Goal: Transaction & Acquisition: Purchase product/service

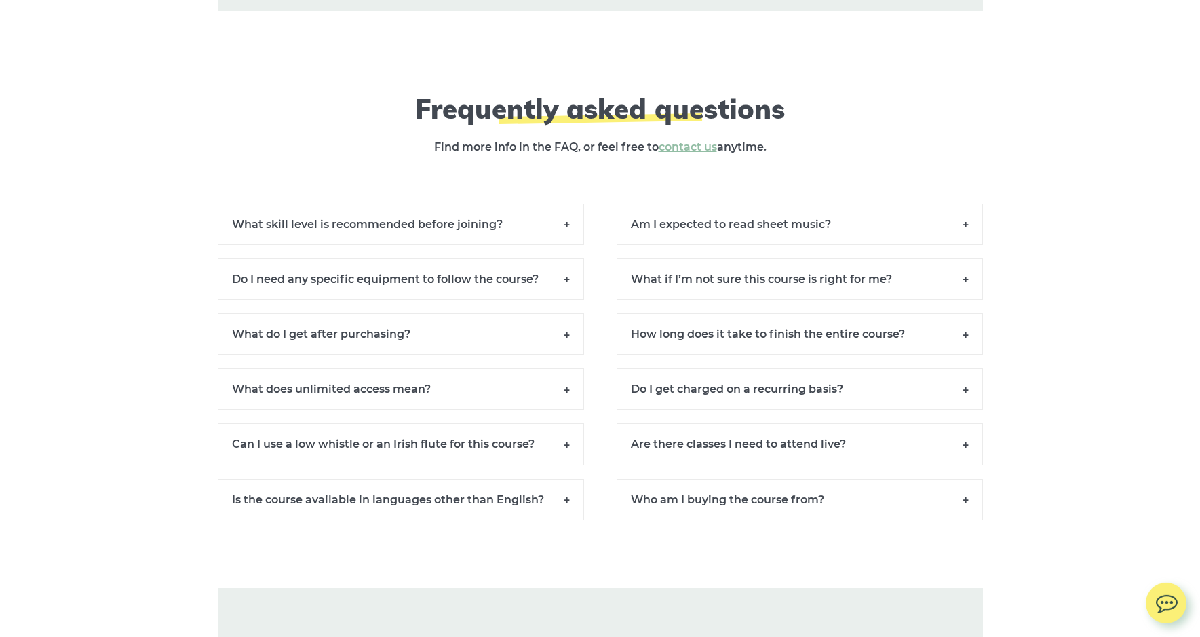
scroll to position [9755, 0]
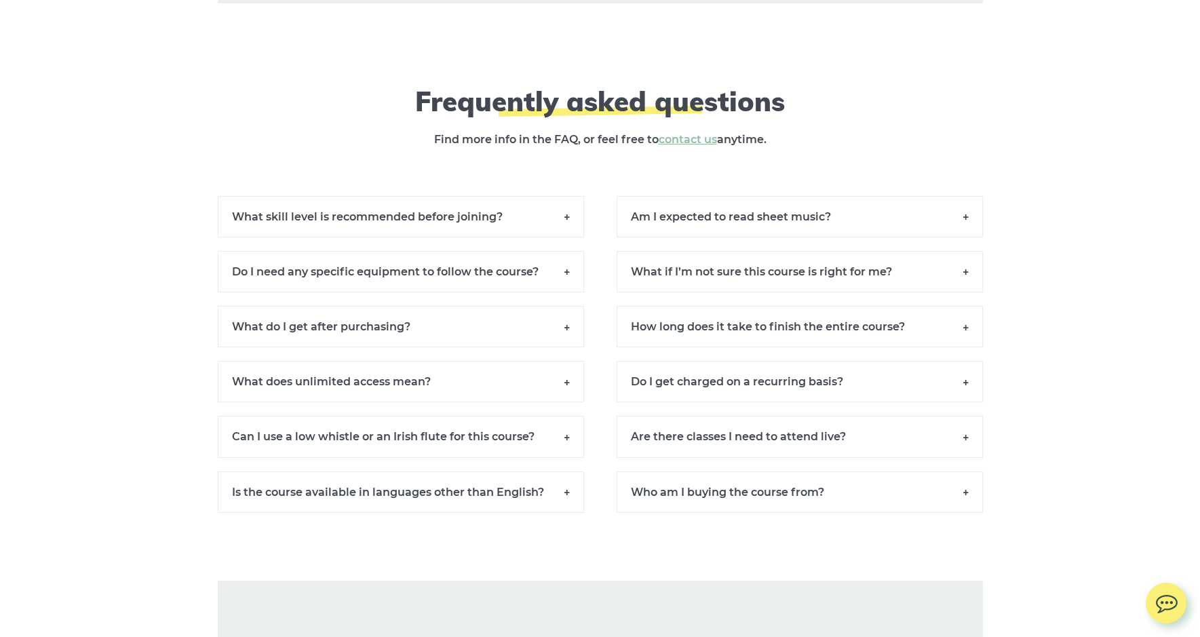
click at [567, 284] on h6 "Do I need any specific equipment to follow the course?" at bounding box center [401, 271] width 366 height 41
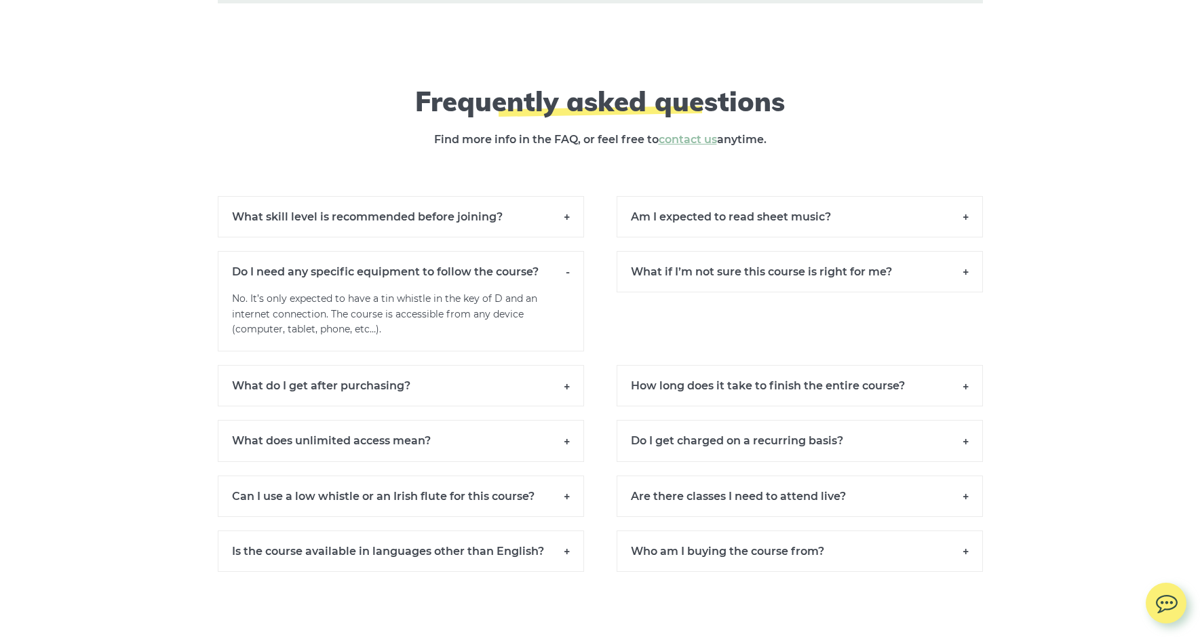
click at [567, 284] on h6 "Do I need any specific equipment to follow the course?" at bounding box center [401, 271] width 366 height 41
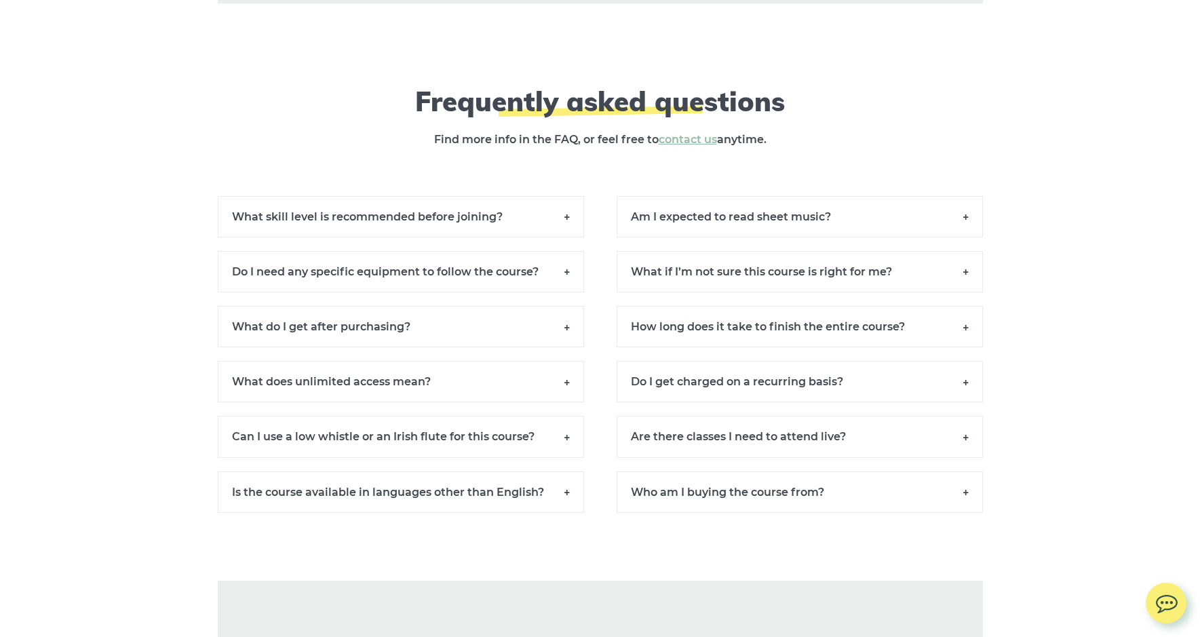
click at [568, 343] on h6 "What do I get after purchasing?" at bounding box center [401, 326] width 366 height 41
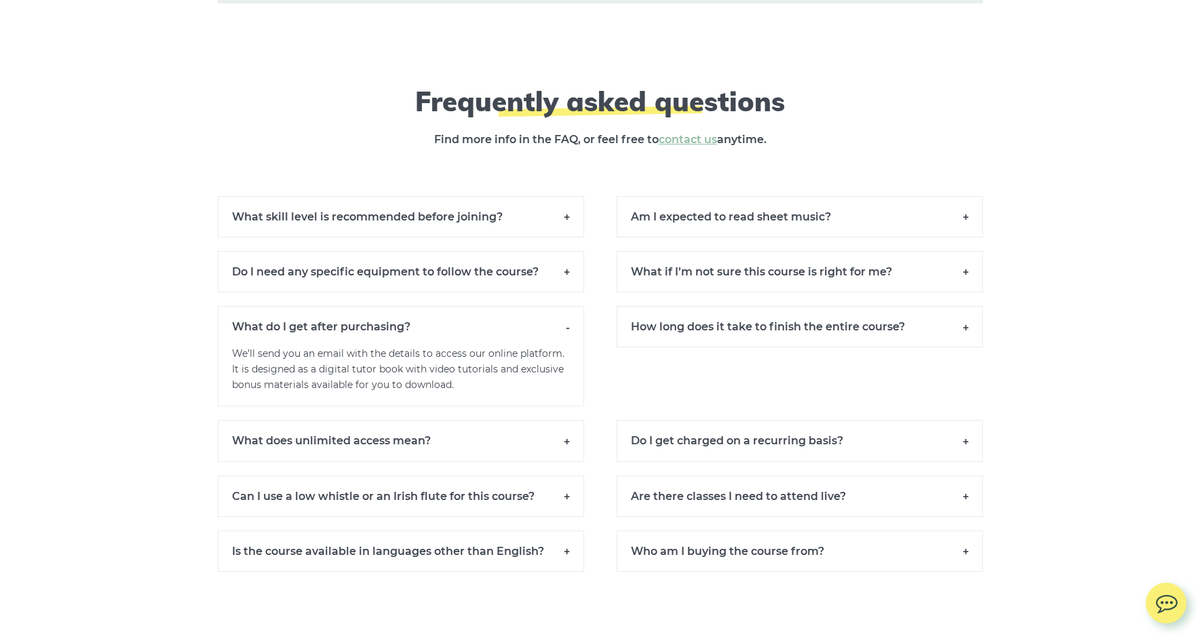
click at [566, 341] on h6 "What do I get after purchasing?" at bounding box center [401, 326] width 366 height 41
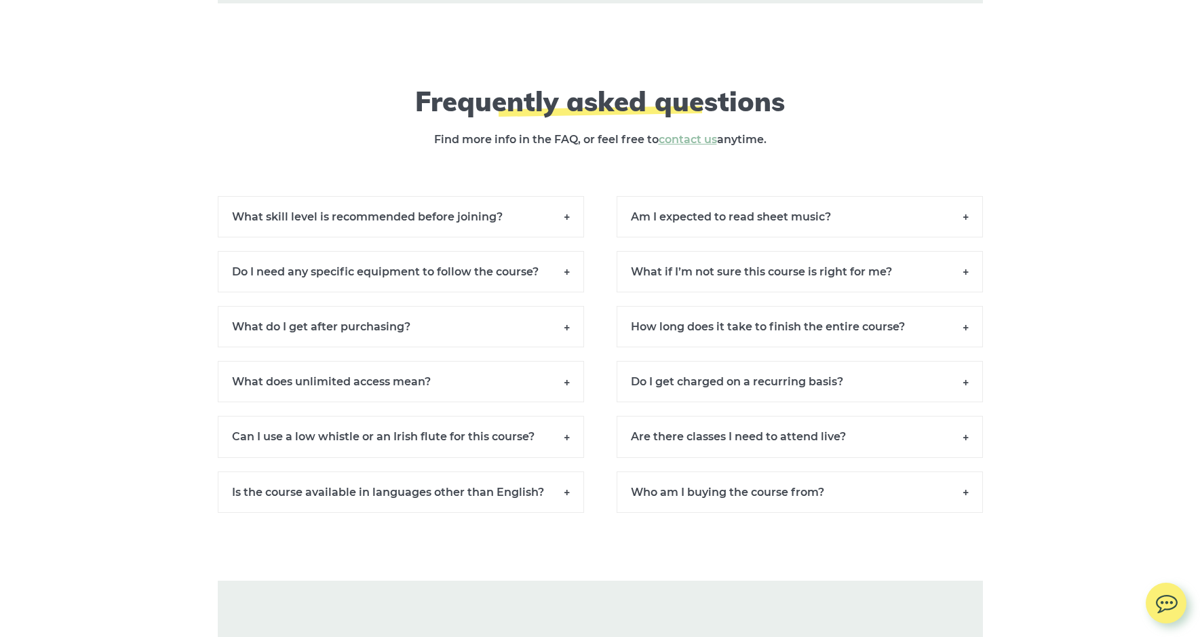
click at [564, 397] on h6 "What does unlimited access mean?" at bounding box center [401, 381] width 366 height 41
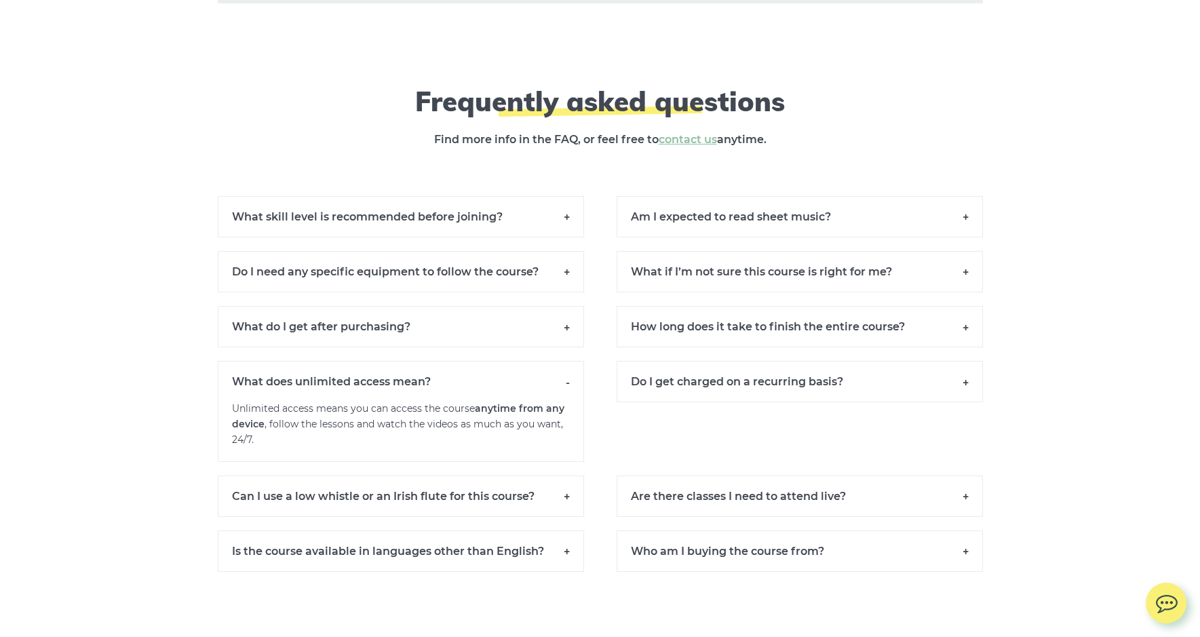
click at [564, 397] on h6 "What does unlimited access mean?" at bounding box center [401, 381] width 366 height 41
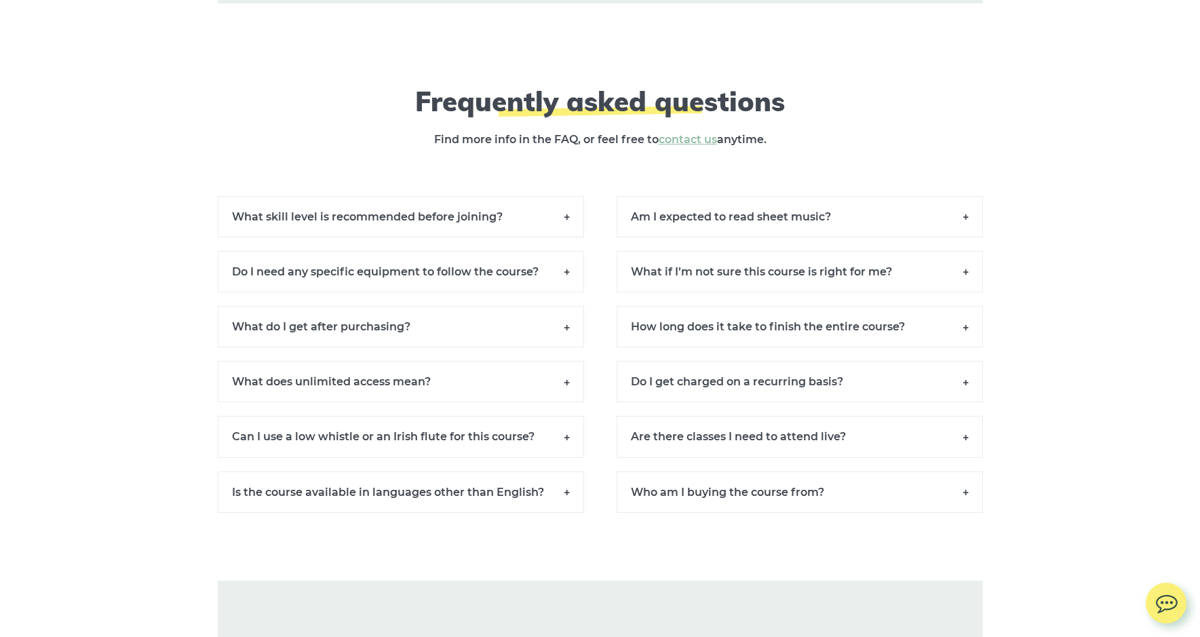
click at [563, 451] on h6 "Can I use a low whistle or an Irish flute for this course?" at bounding box center [401, 436] width 366 height 41
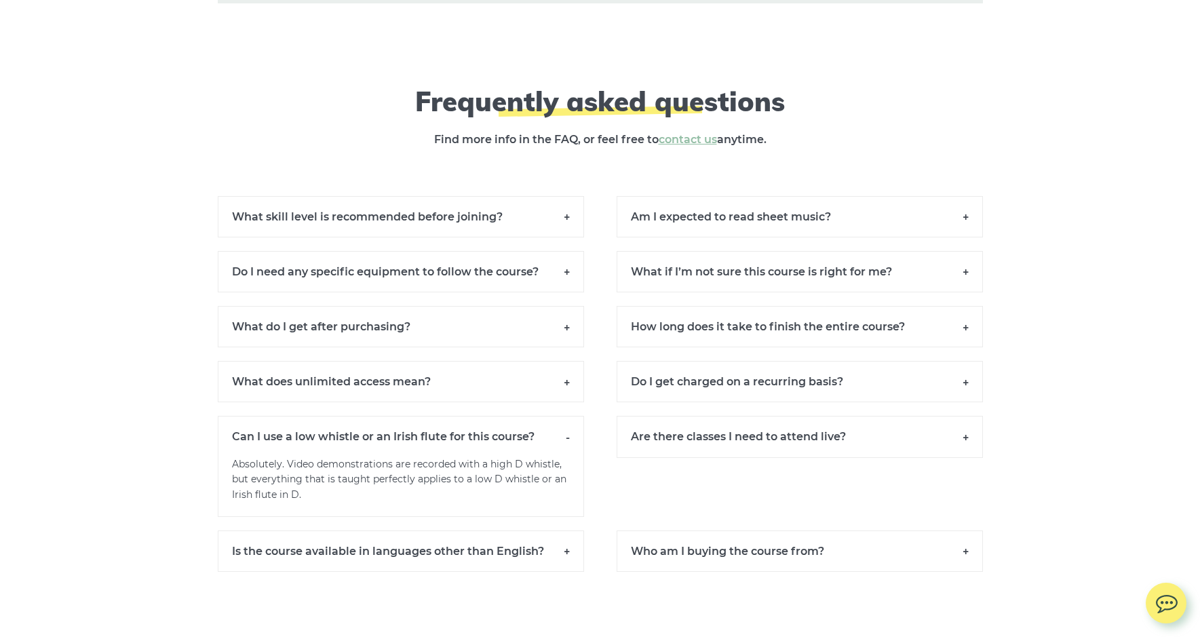
click at [566, 450] on h6 "Can I use a low whistle or an Irish flute for this course?" at bounding box center [401, 436] width 366 height 41
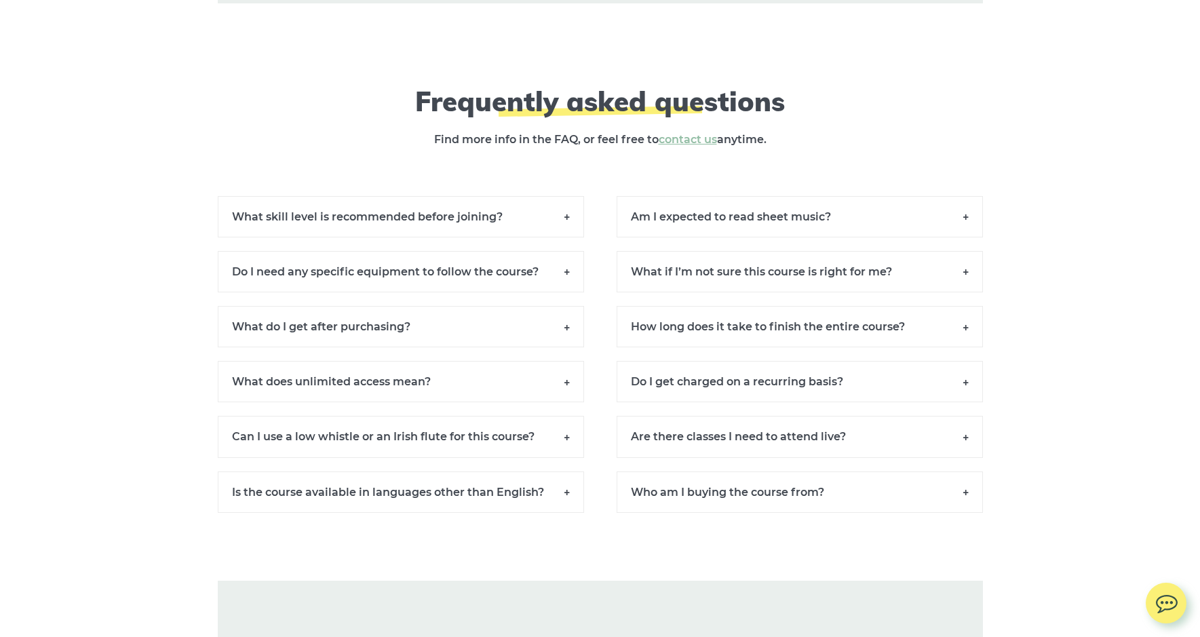
click at [965, 340] on h6 "How long does it take to finish the entire course?" at bounding box center [800, 326] width 366 height 41
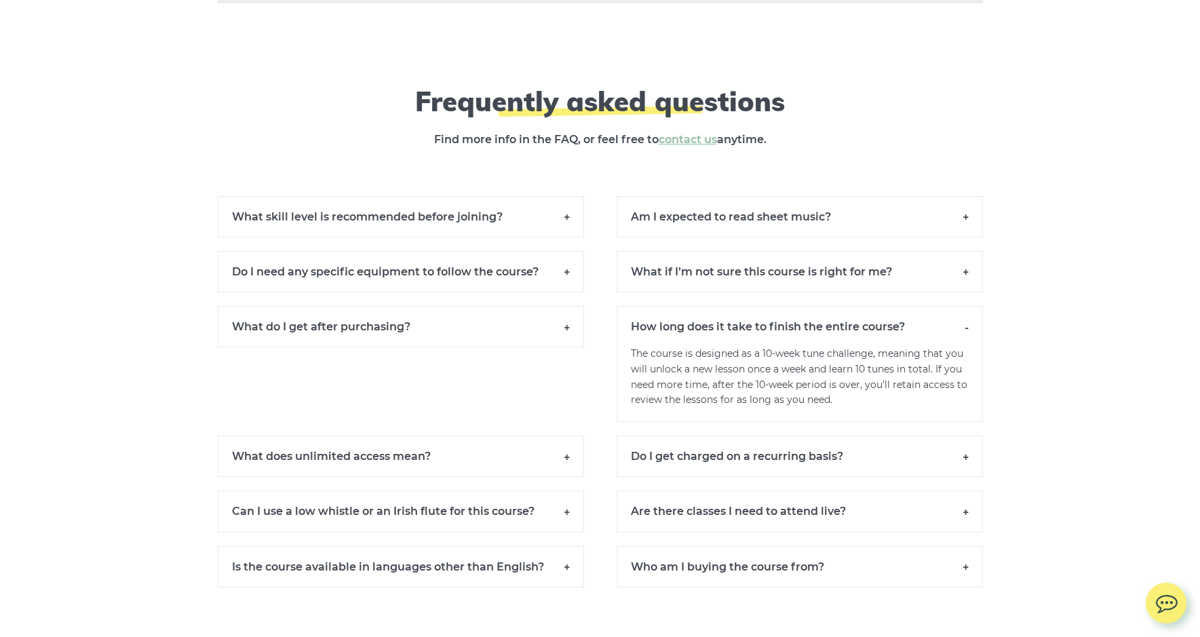
click at [965, 340] on h6 "How long does it take to finish the entire course?" at bounding box center [800, 326] width 366 height 41
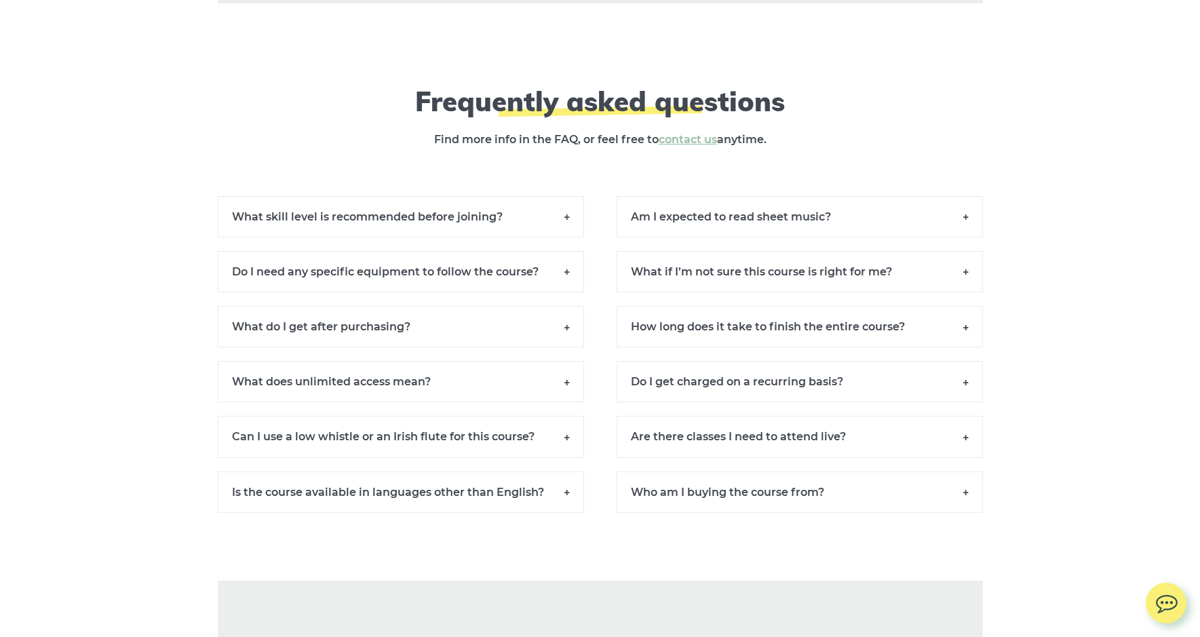
click at [964, 396] on h6 "Do I get charged on a recurring basis?" at bounding box center [800, 381] width 366 height 41
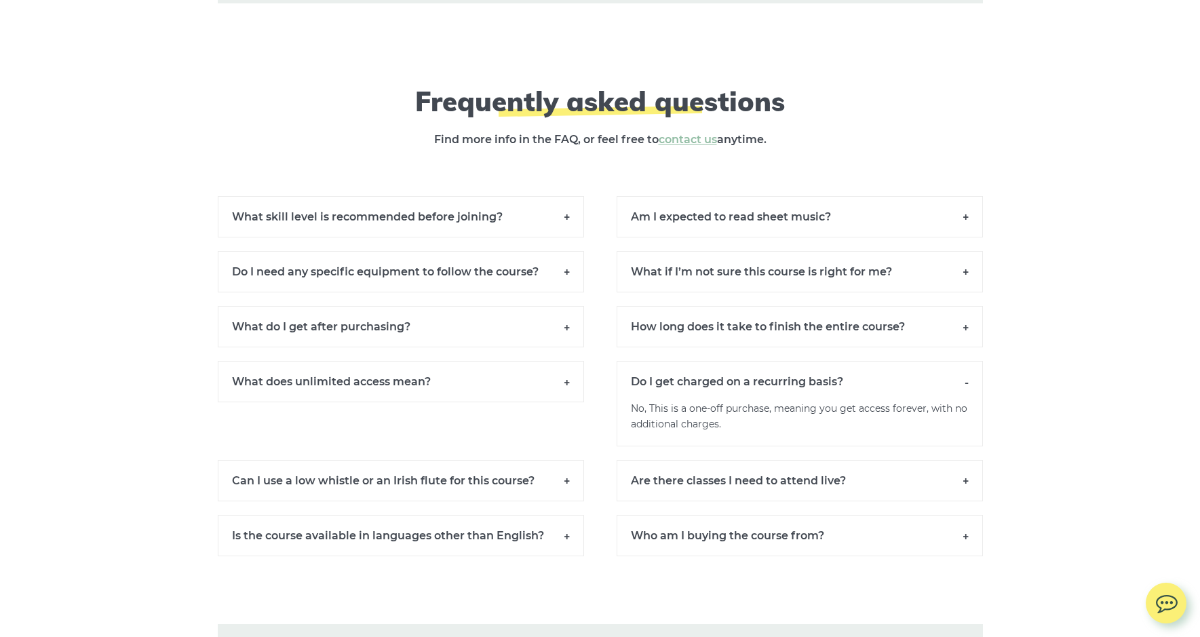
click at [964, 395] on h6 "Do I get charged on a recurring basis?" at bounding box center [800, 381] width 366 height 41
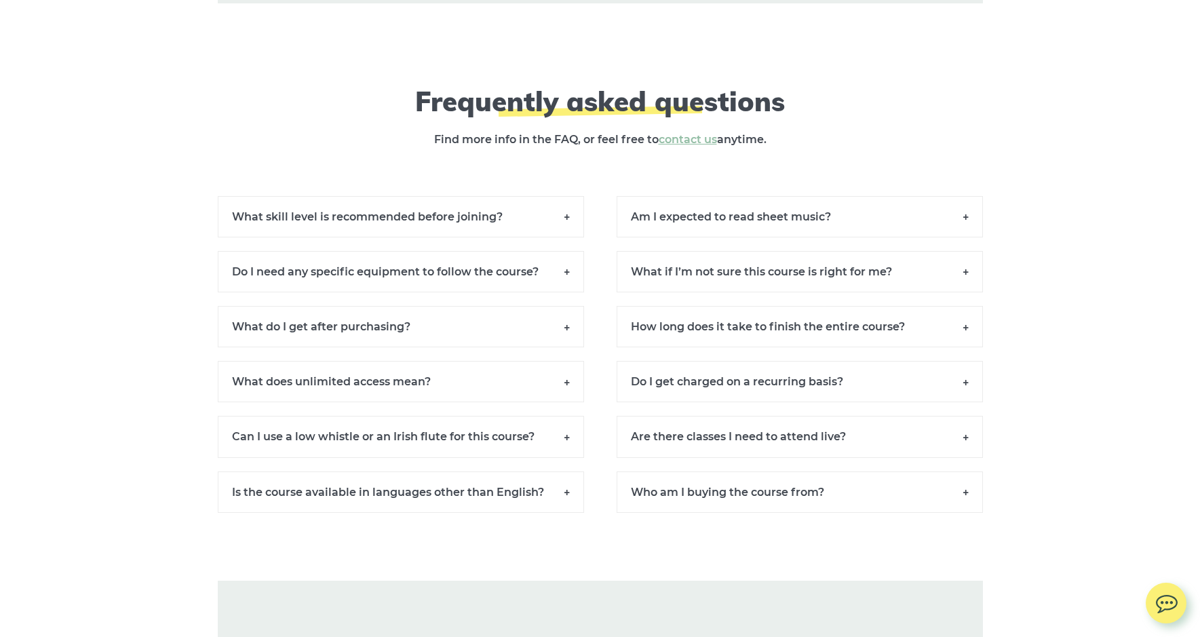
click at [965, 506] on h6 "Who am I buying the course from?" at bounding box center [800, 491] width 366 height 41
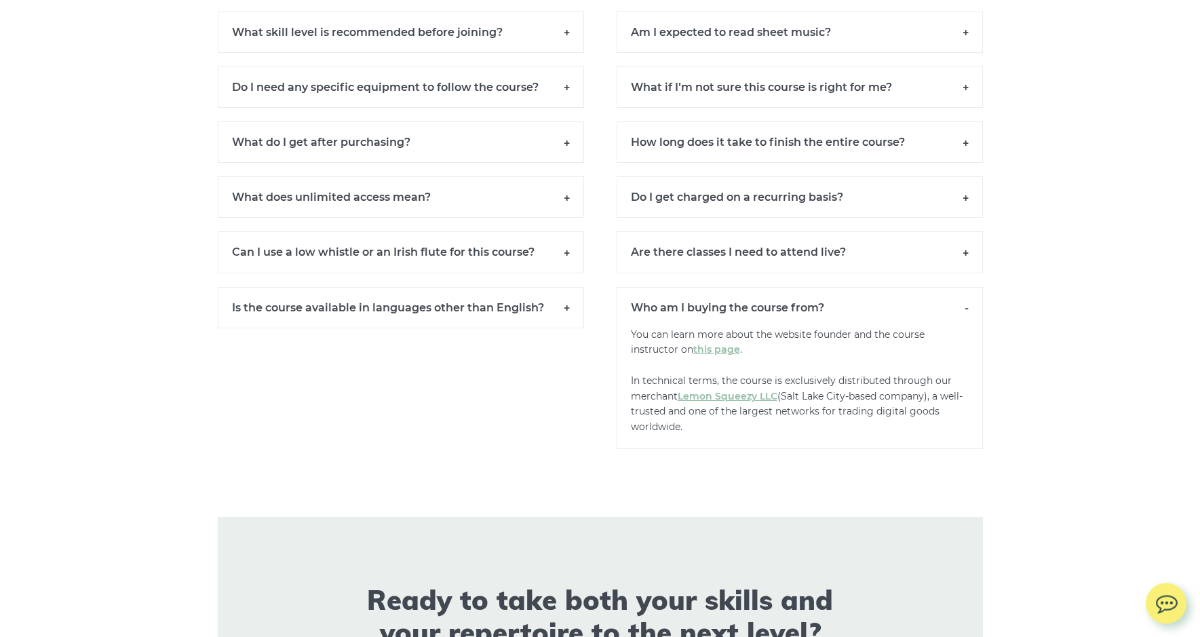
scroll to position [9963, 0]
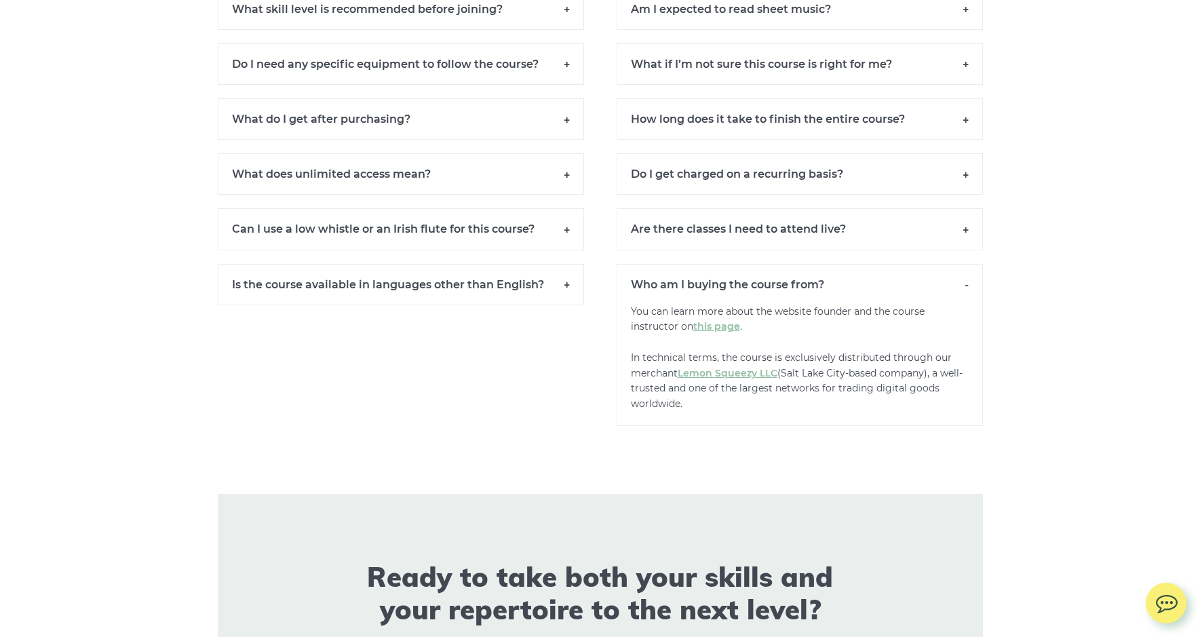
click at [967, 296] on h6 "Who am I buying the course from?" at bounding box center [800, 284] width 366 height 41
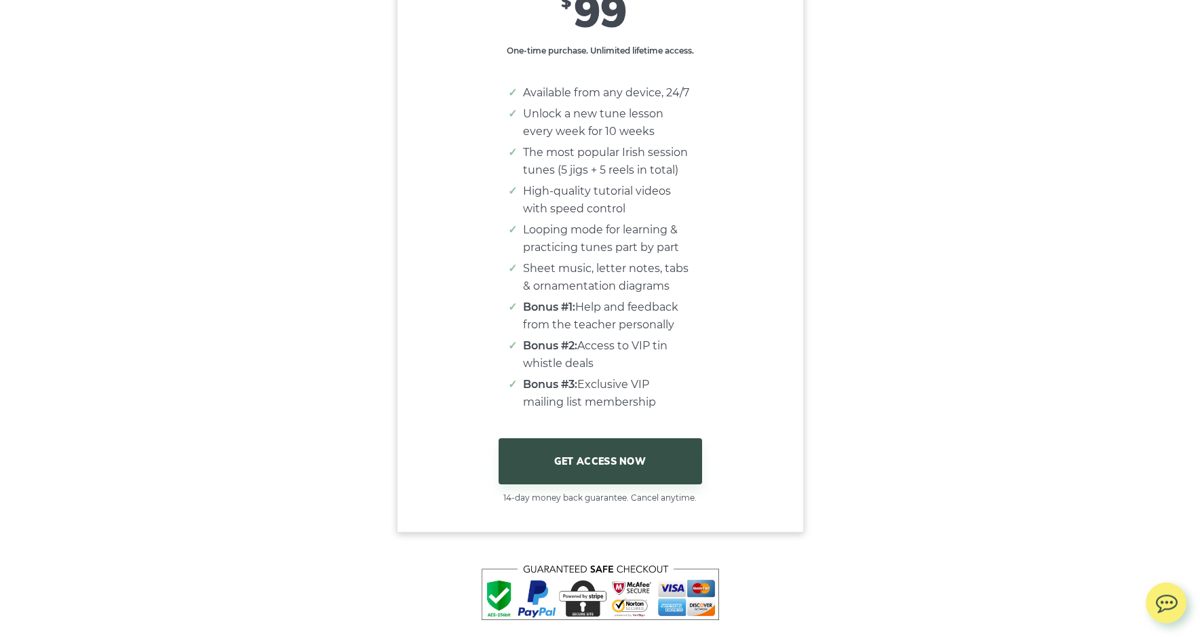
scroll to position [8806, 0]
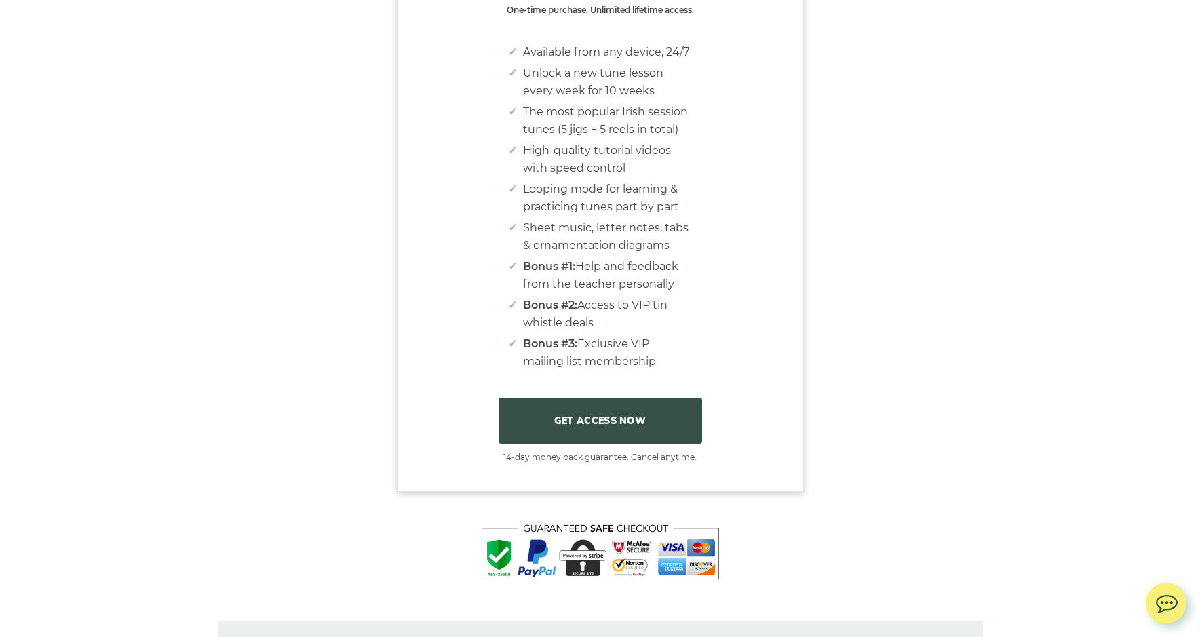
click at [603, 444] on link "GET ACCESS NOW" at bounding box center [600, 420] width 203 height 46
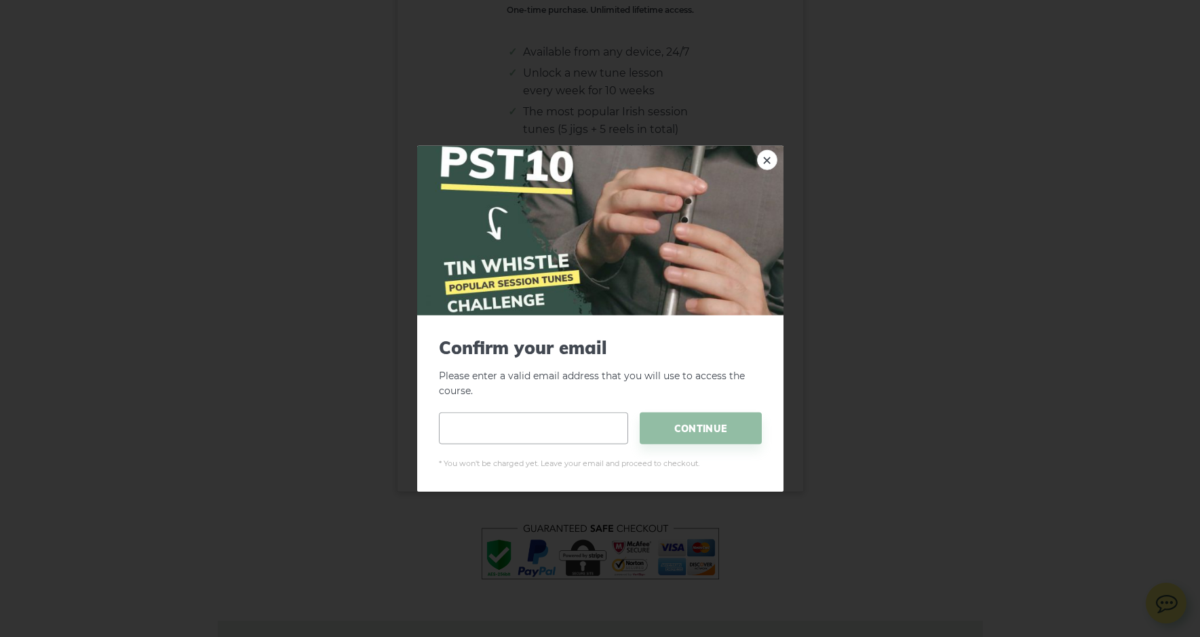
click at [486, 433] on input "email" at bounding box center [533, 428] width 189 height 32
type input "**********"
click at [706, 437] on span "CONTINUE" at bounding box center [701, 428] width 122 height 32
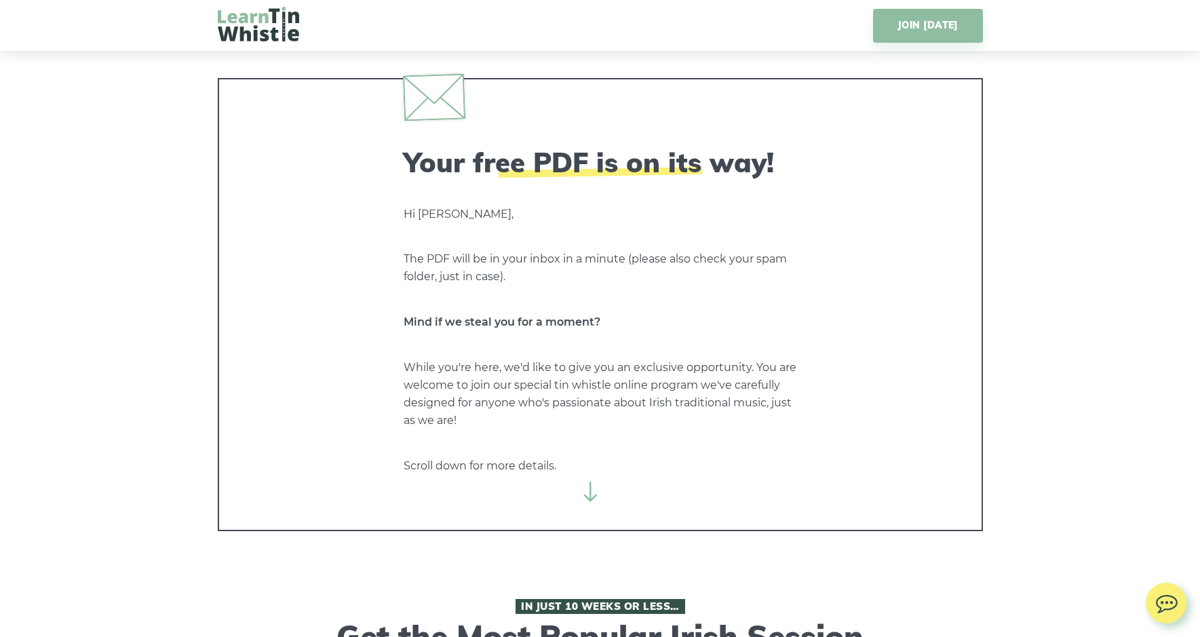
scroll to position [8806, 0]
